Goal: Browse casually

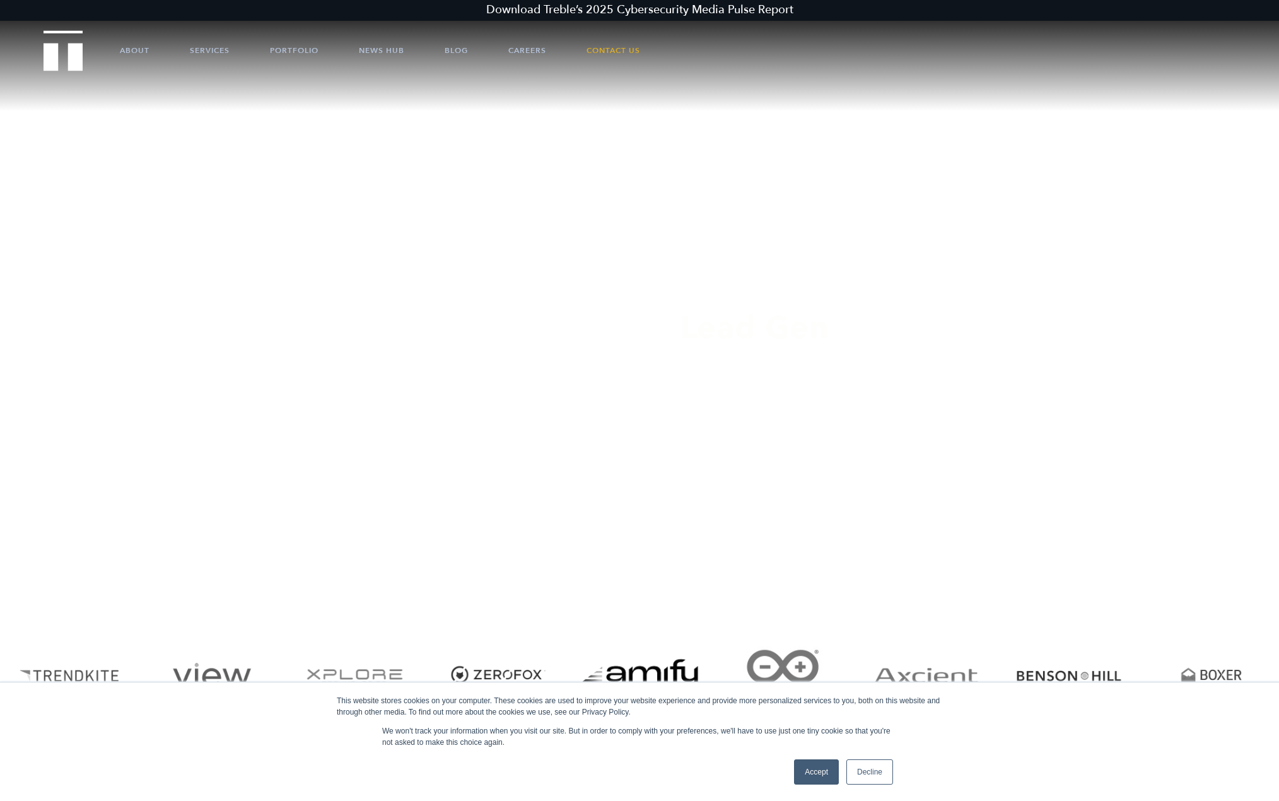
click at [812, 777] on link "Accept" at bounding box center [816, 771] width 45 height 25
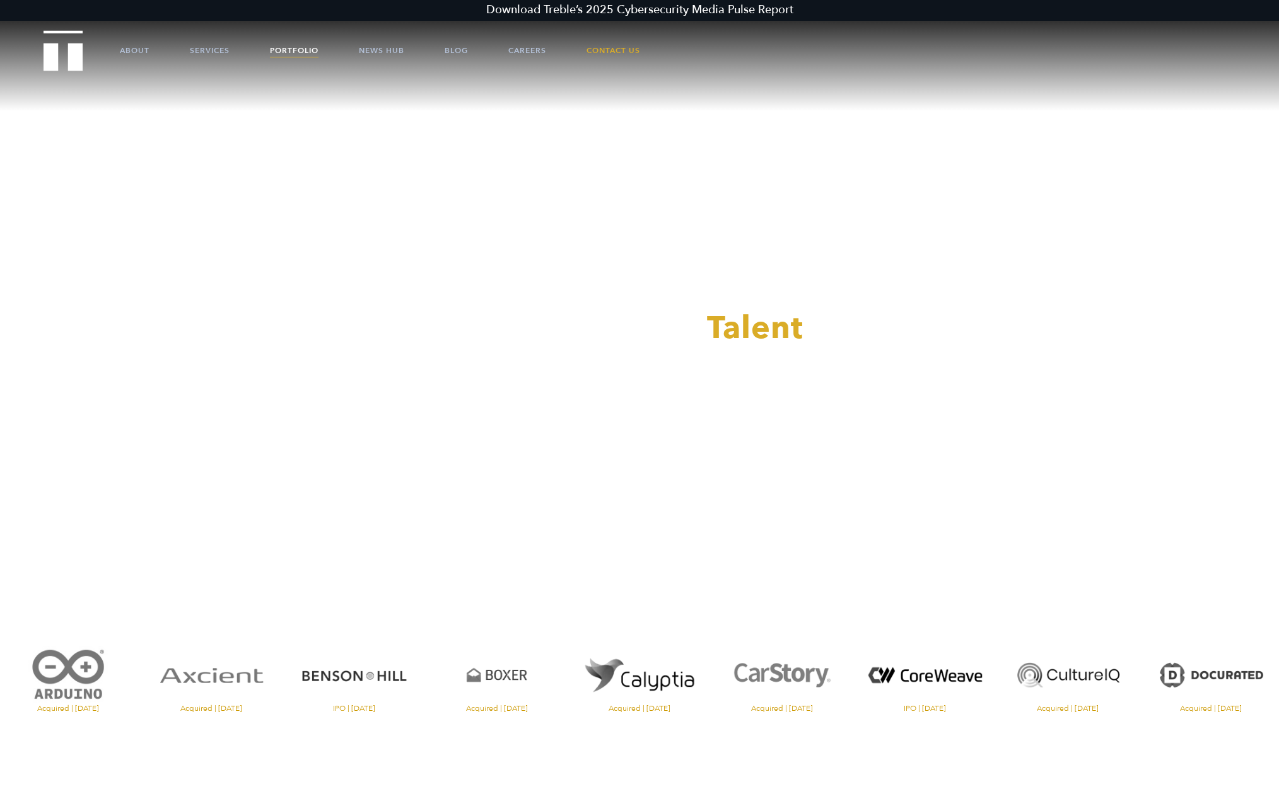
click at [277, 47] on link "Portfolio" at bounding box center [294, 51] width 49 height 38
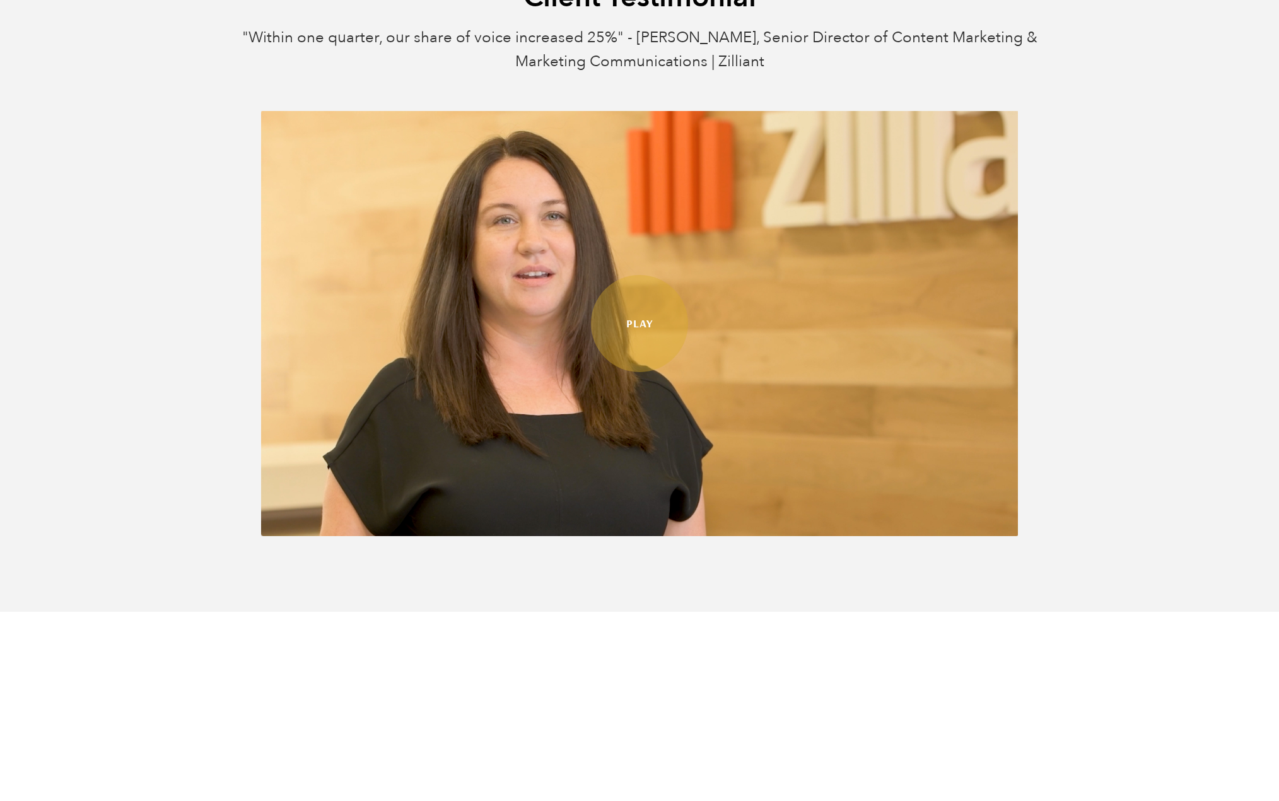
scroll to position [694, 0]
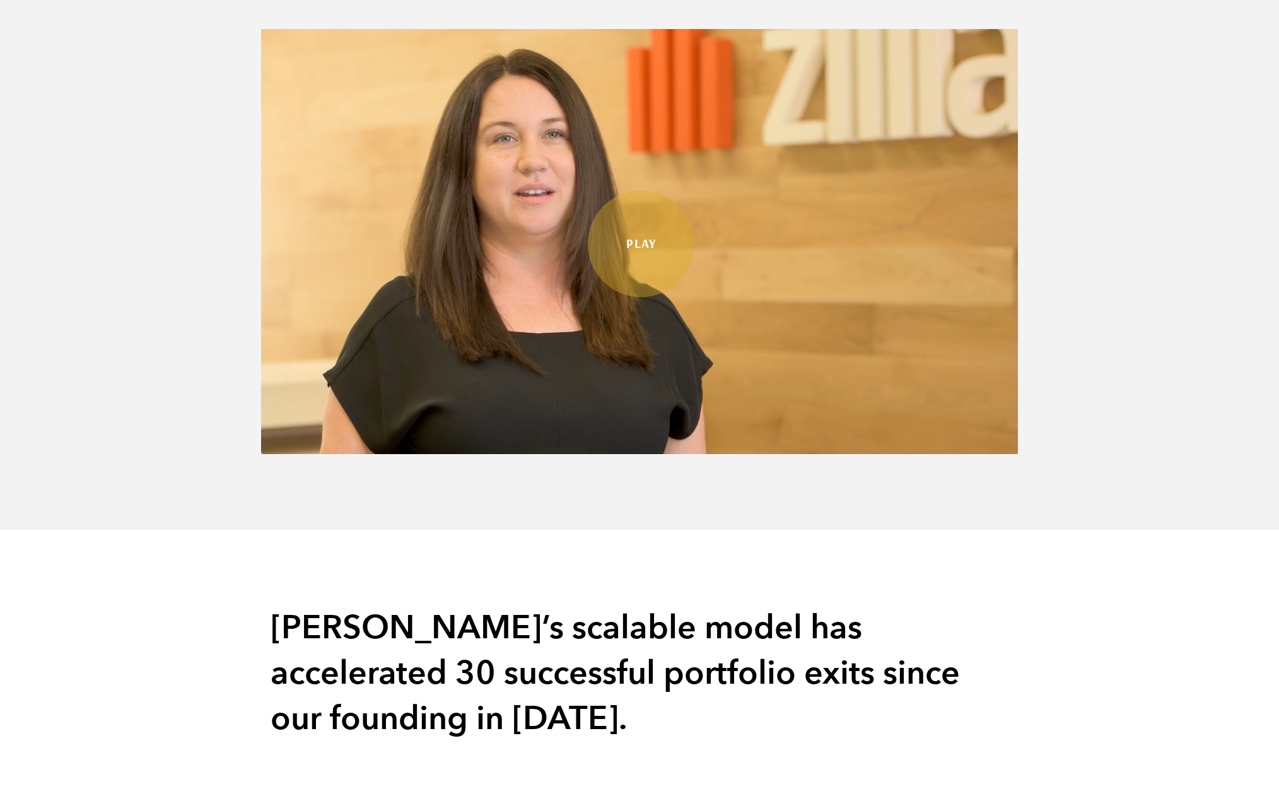
click at [637, 247] on link "Play" at bounding box center [641, 243] width 107 height 107
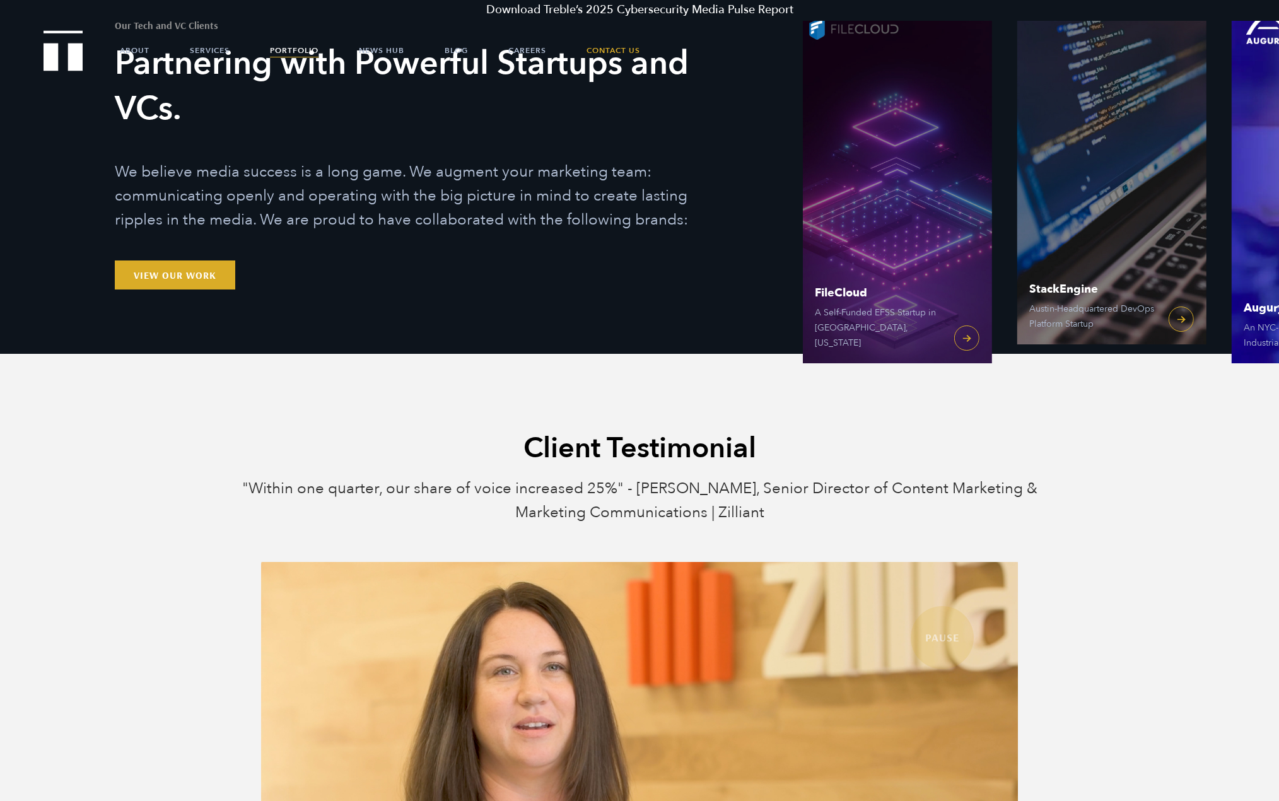
scroll to position [0, 0]
